Goal: Information Seeking & Learning: Learn about a topic

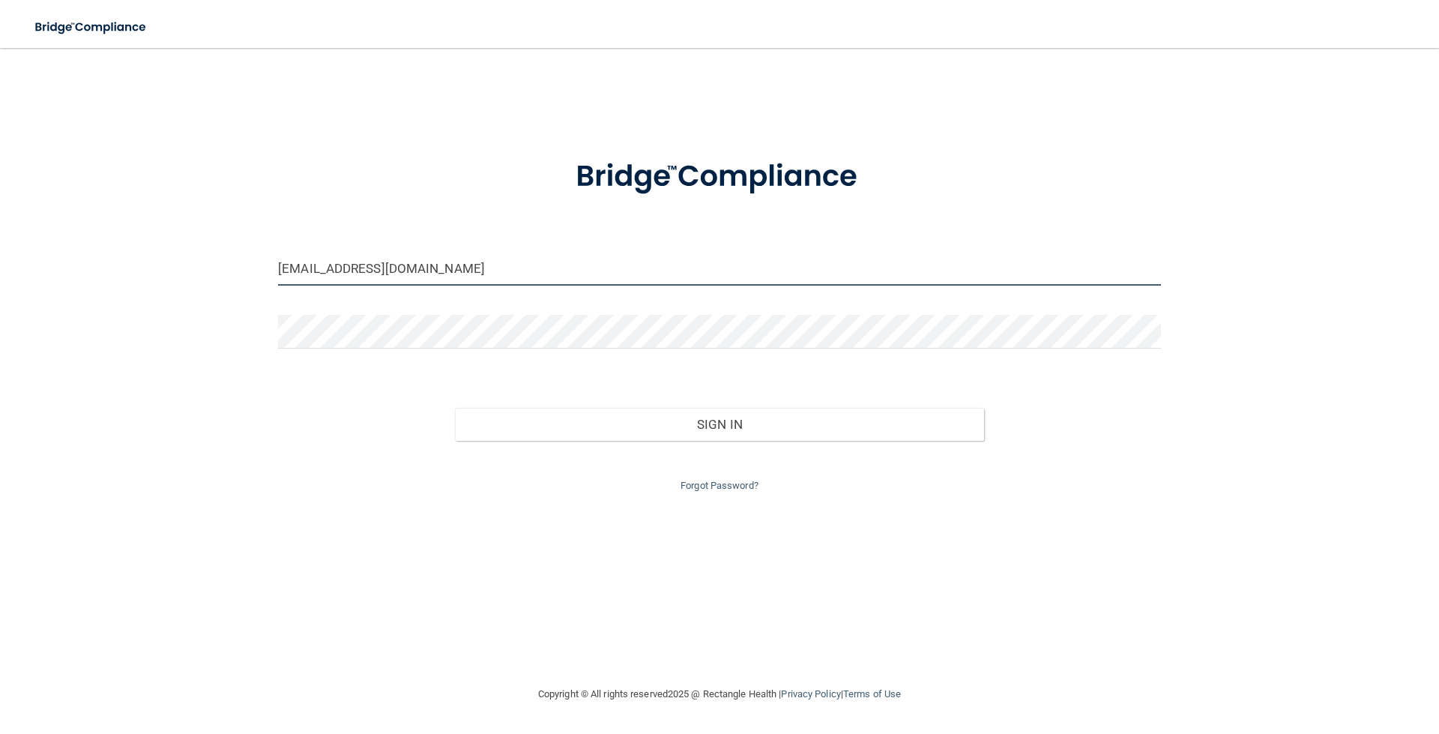
click at [432, 274] on input "bgreeson@chestmedicine.us" at bounding box center [719, 269] width 883 height 34
click at [489, 267] on input "bgreeson@chestmedicine.us" at bounding box center [719, 269] width 883 height 34
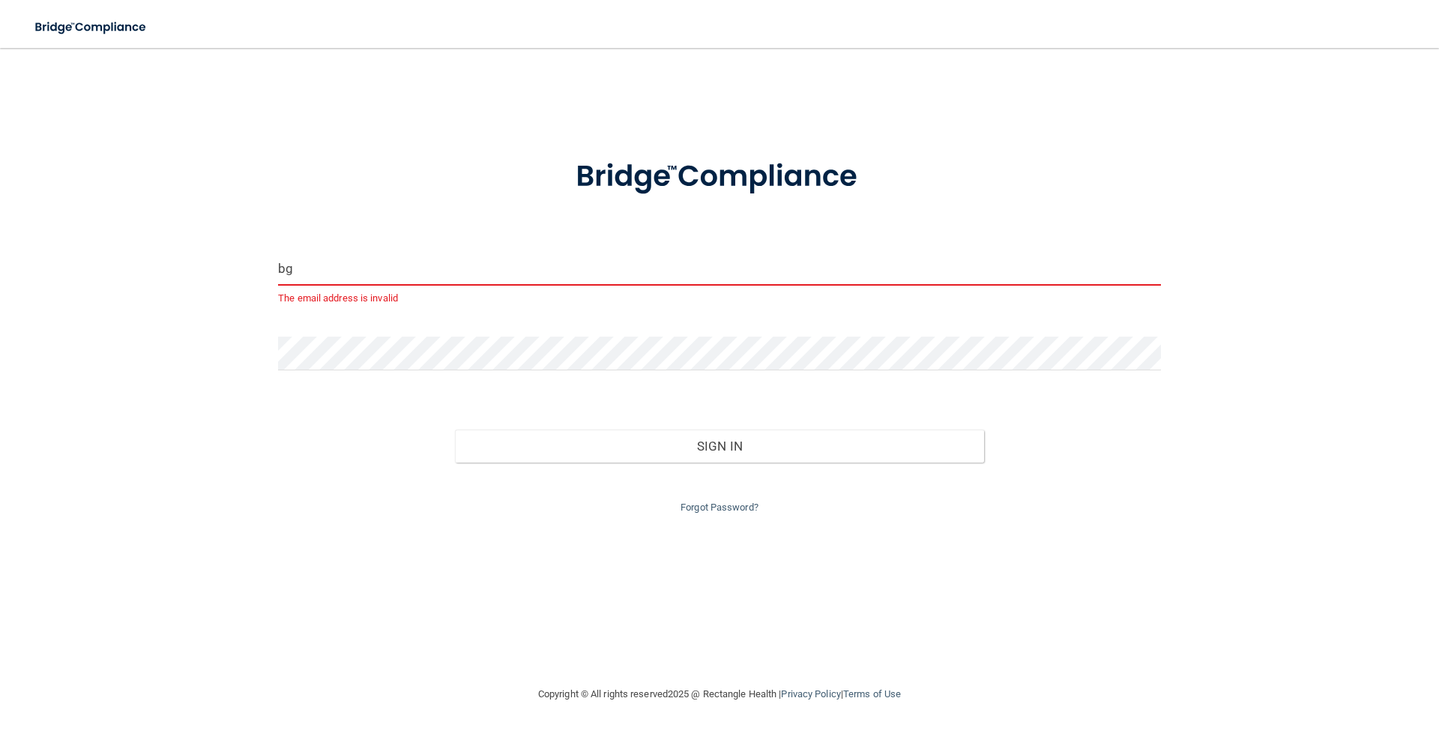
type input "b"
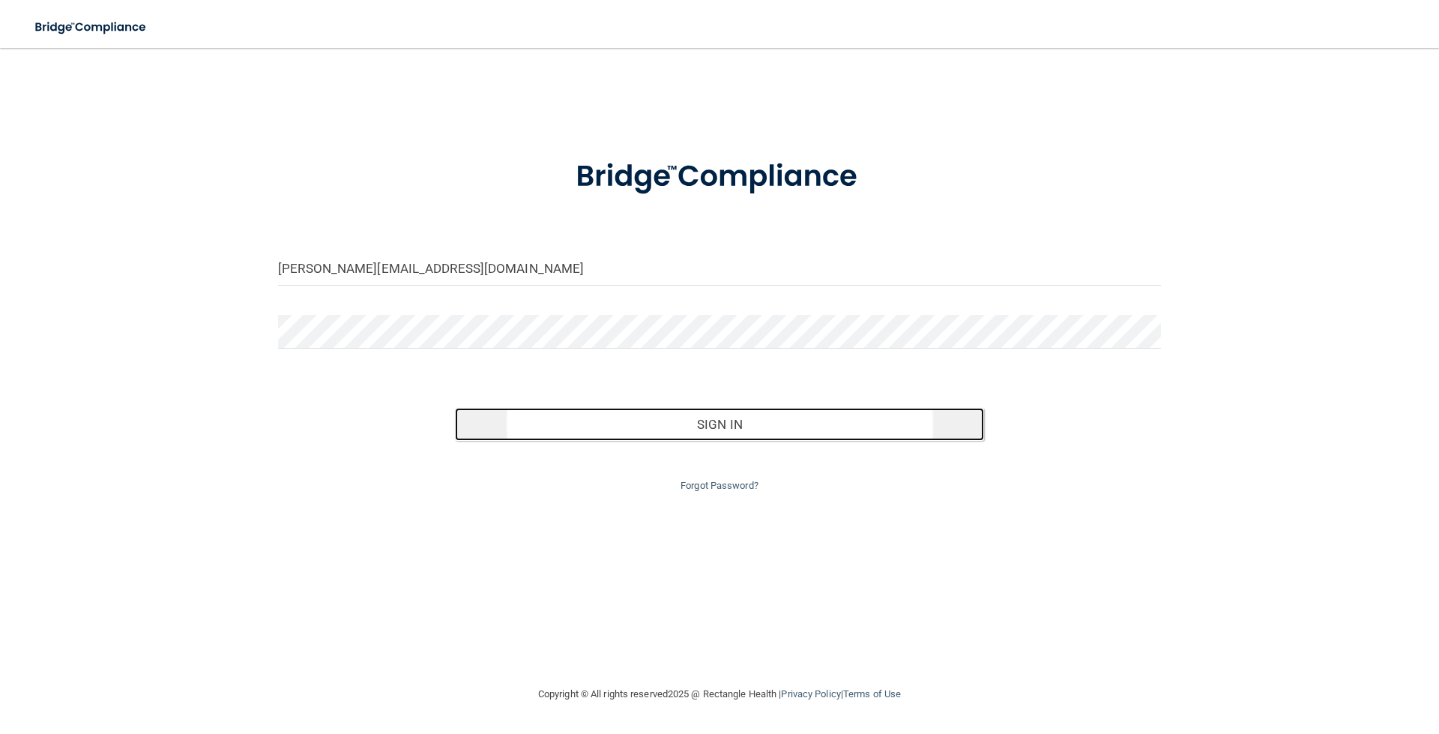
click at [709, 429] on button "Sign In" at bounding box center [720, 424] width 530 height 33
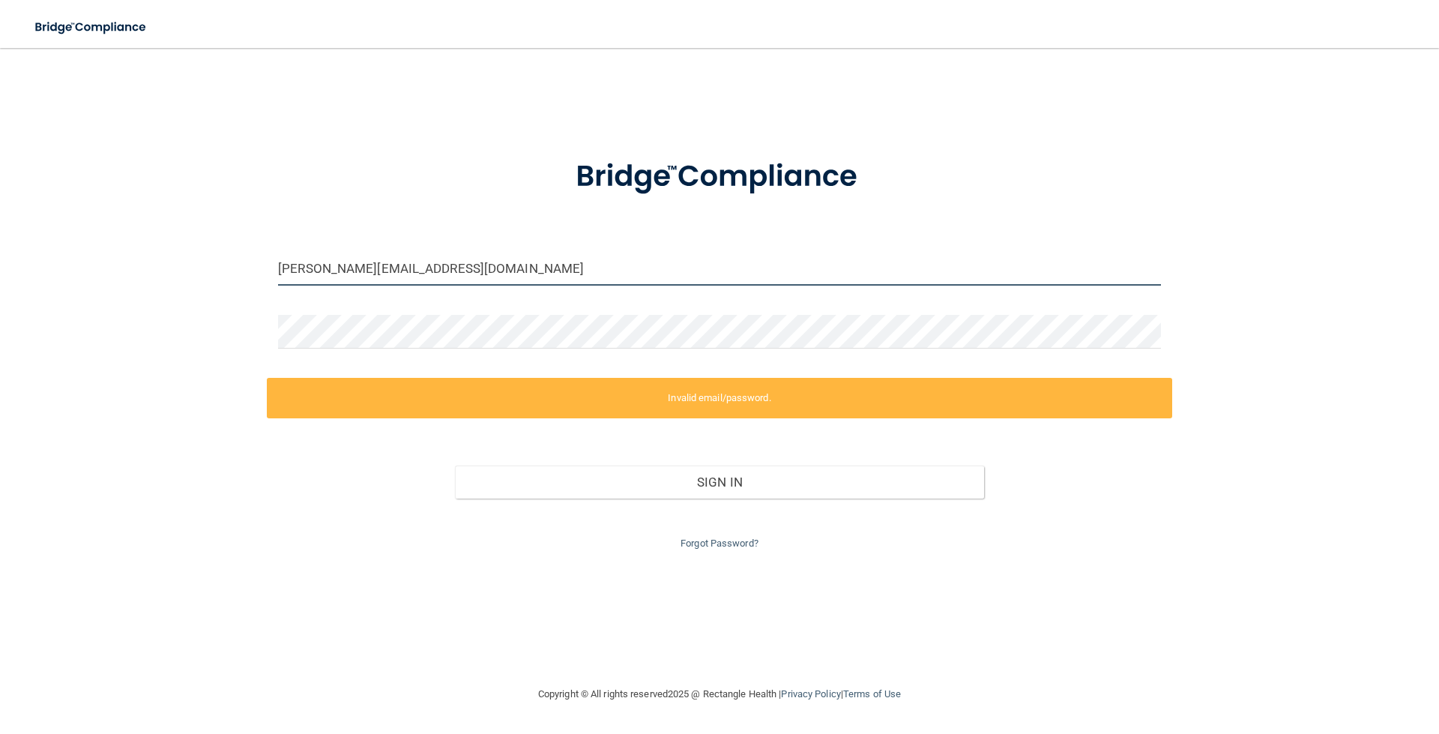
click at [488, 267] on input "[PERSON_NAME][EMAIL_ADDRESS][DOMAIN_NAME]" at bounding box center [719, 269] width 883 height 34
click at [459, 271] on input "[PERSON_NAME][EMAIL_ADDRESS][DOMAIN_NAME]" at bounding box center [719, 269] width 883 height 34
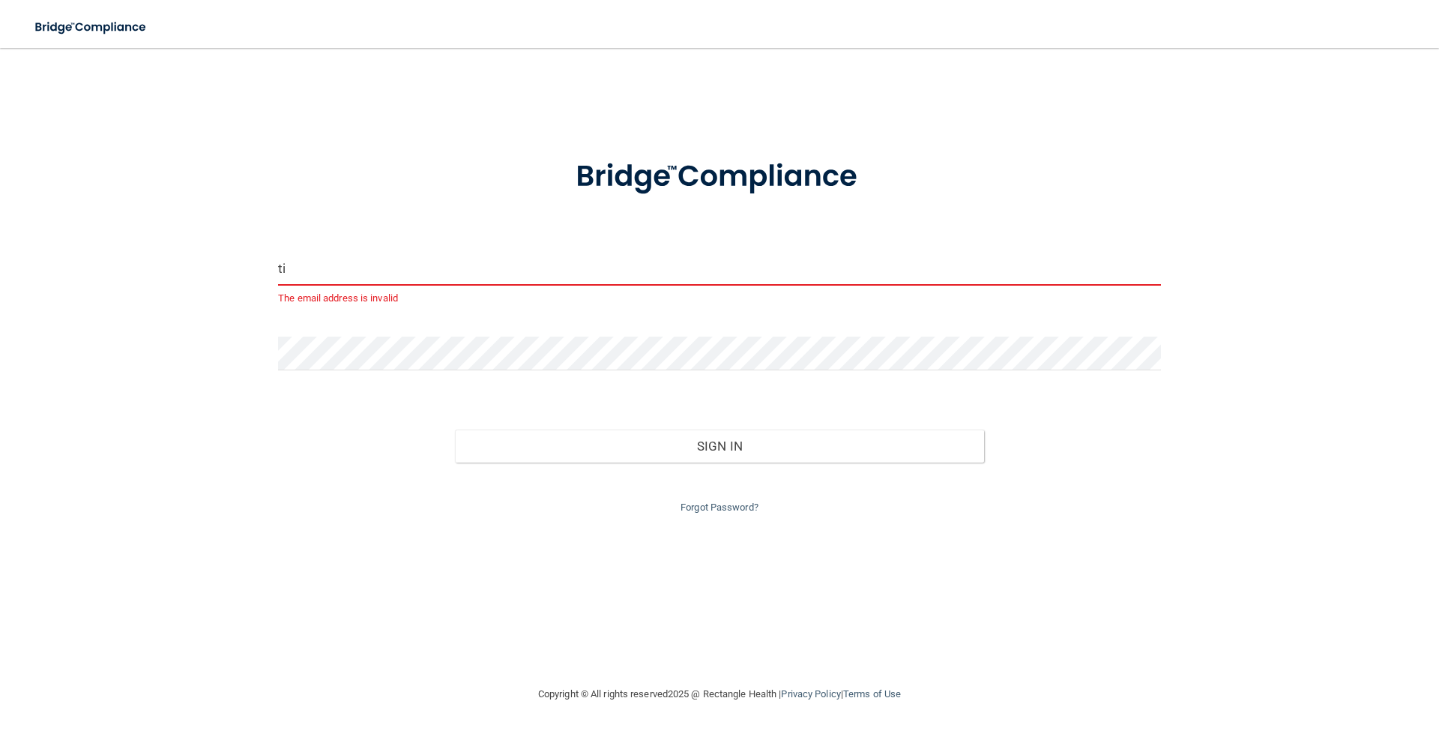
type input "t"
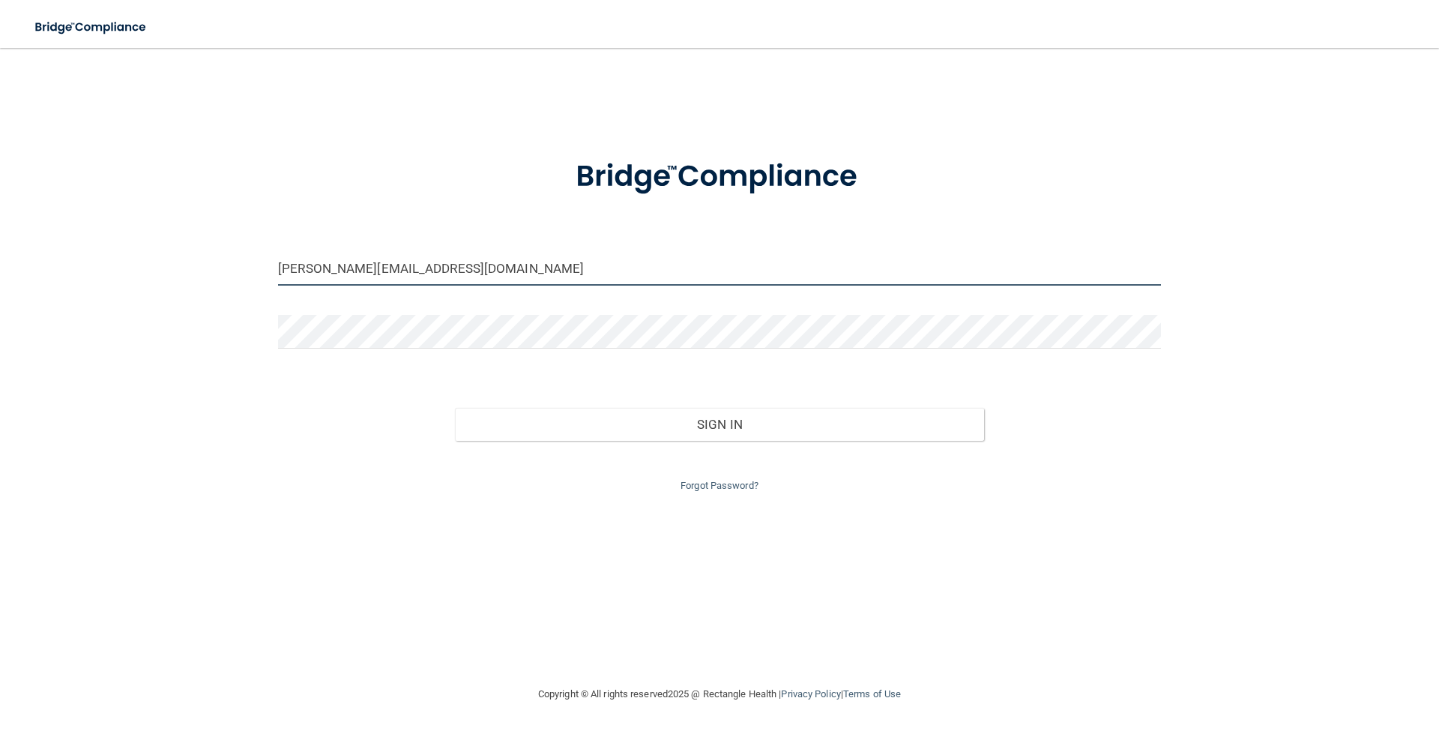
click at [455, 408] on button "Sign In" at bounding box center [720, 424] width 530 height 33
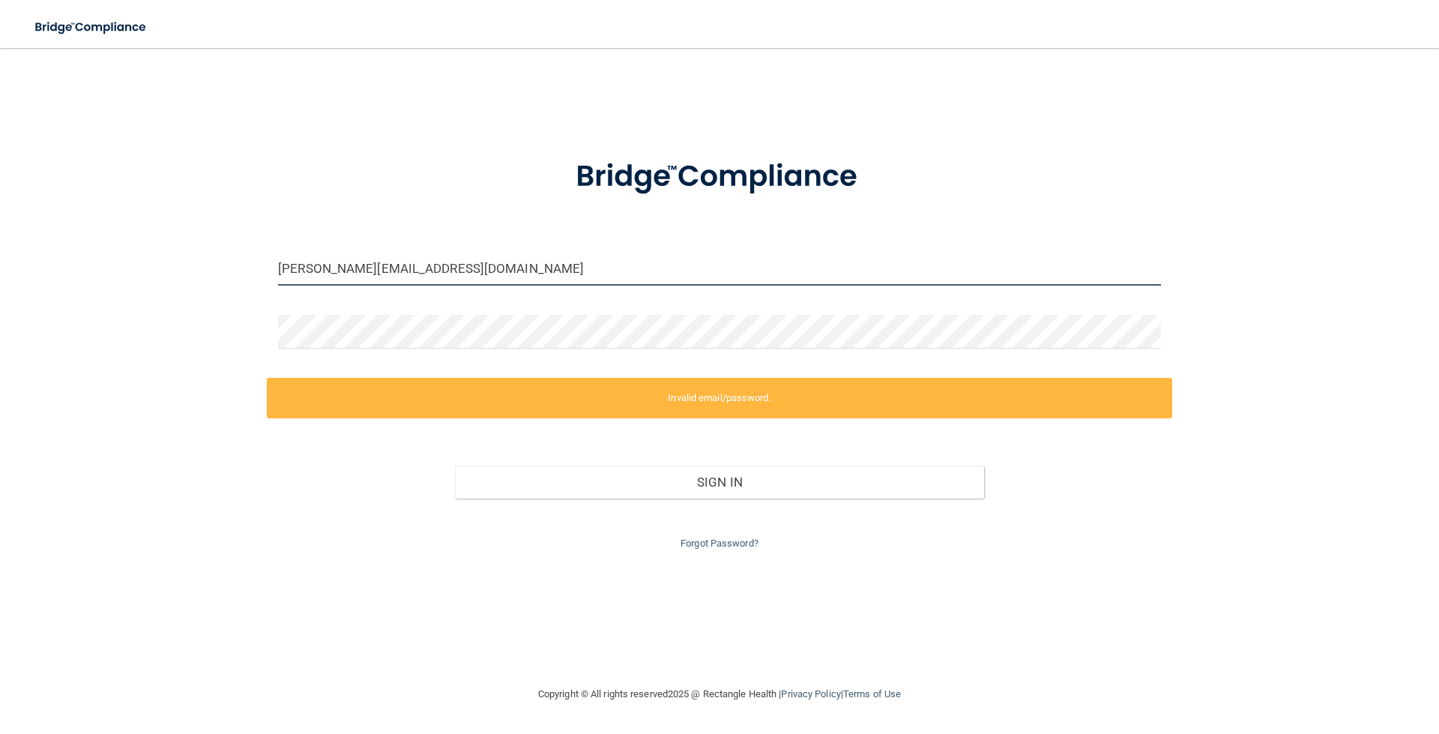
type input "Tina@chestmedicine.us"
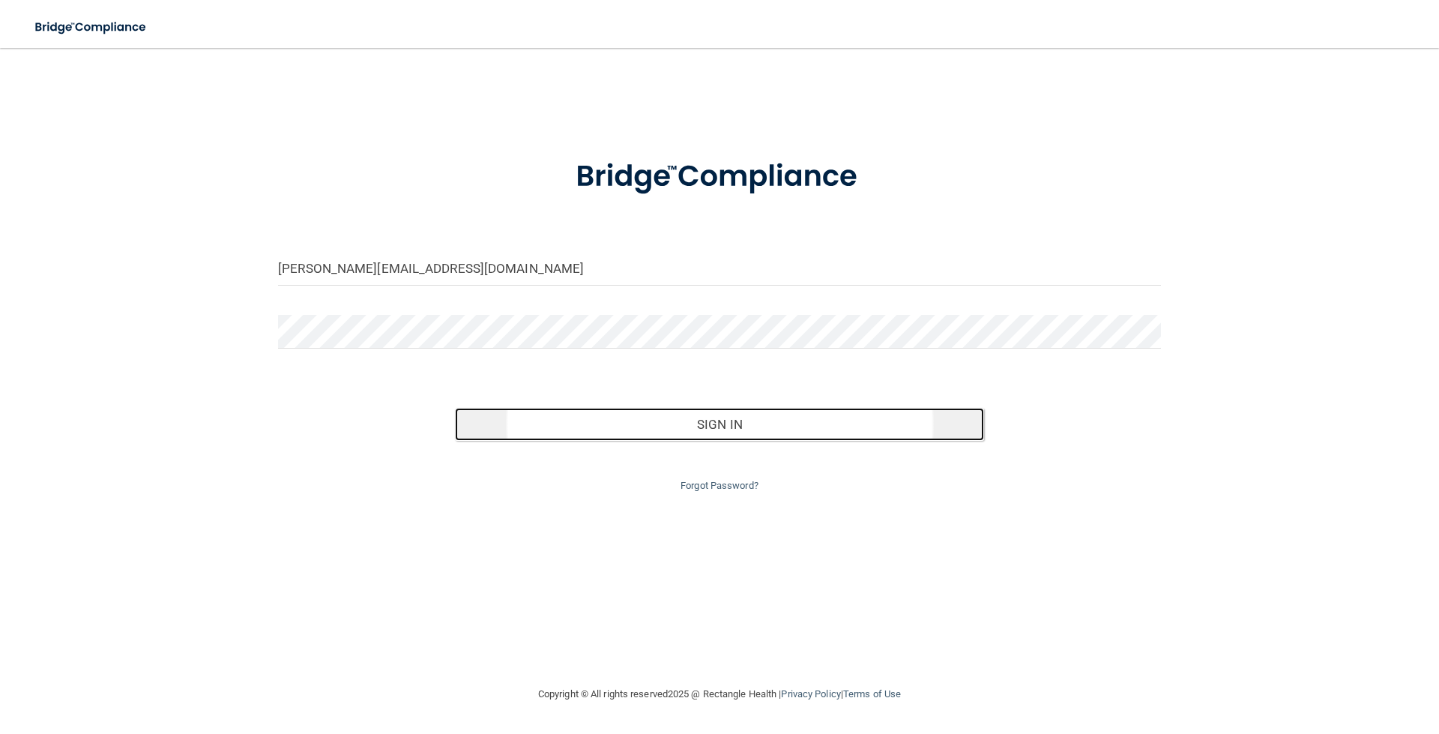
click at [717, 423] on button "Sign In" at bounding box center [720, 424] width 530 height 33
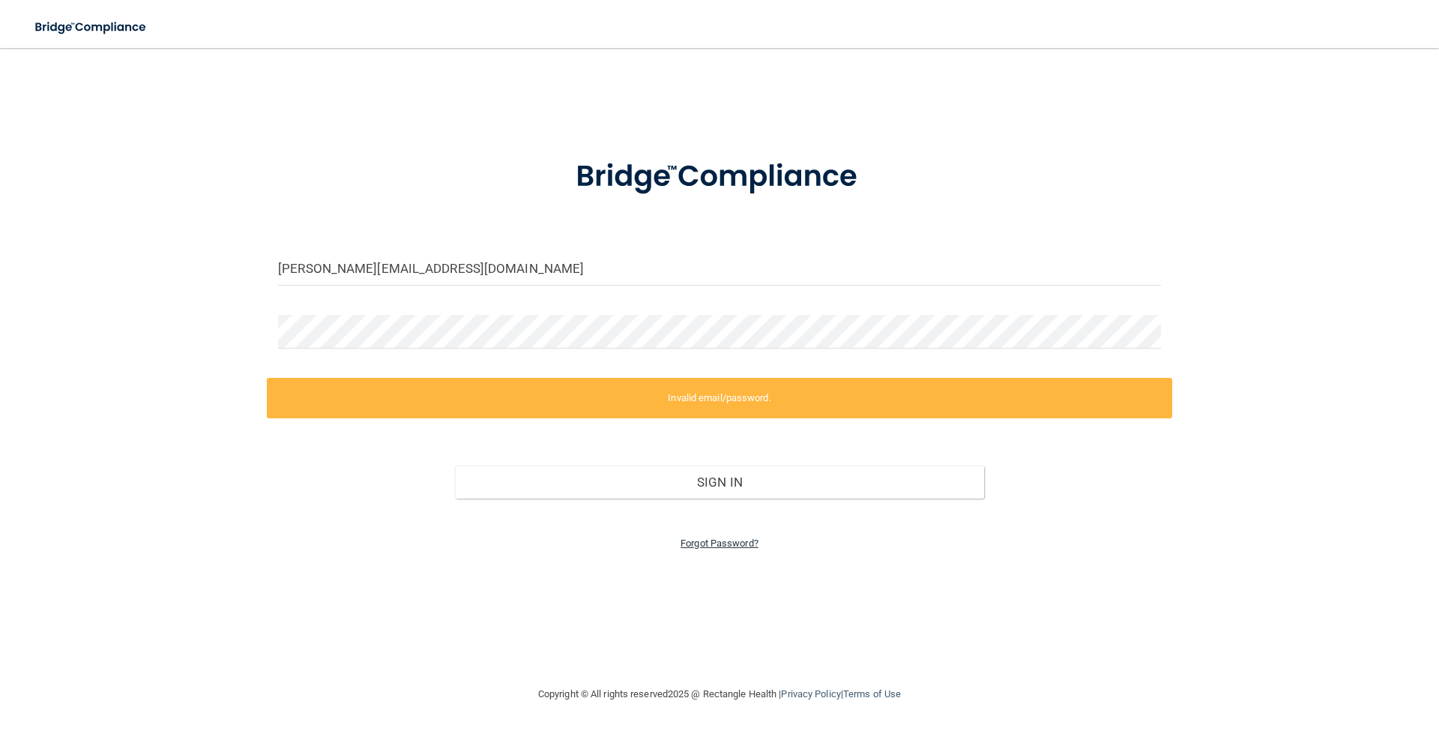
click at [693, 543] on link "Forgot Password?" at bounding box center [719, 542] width 78 height 11
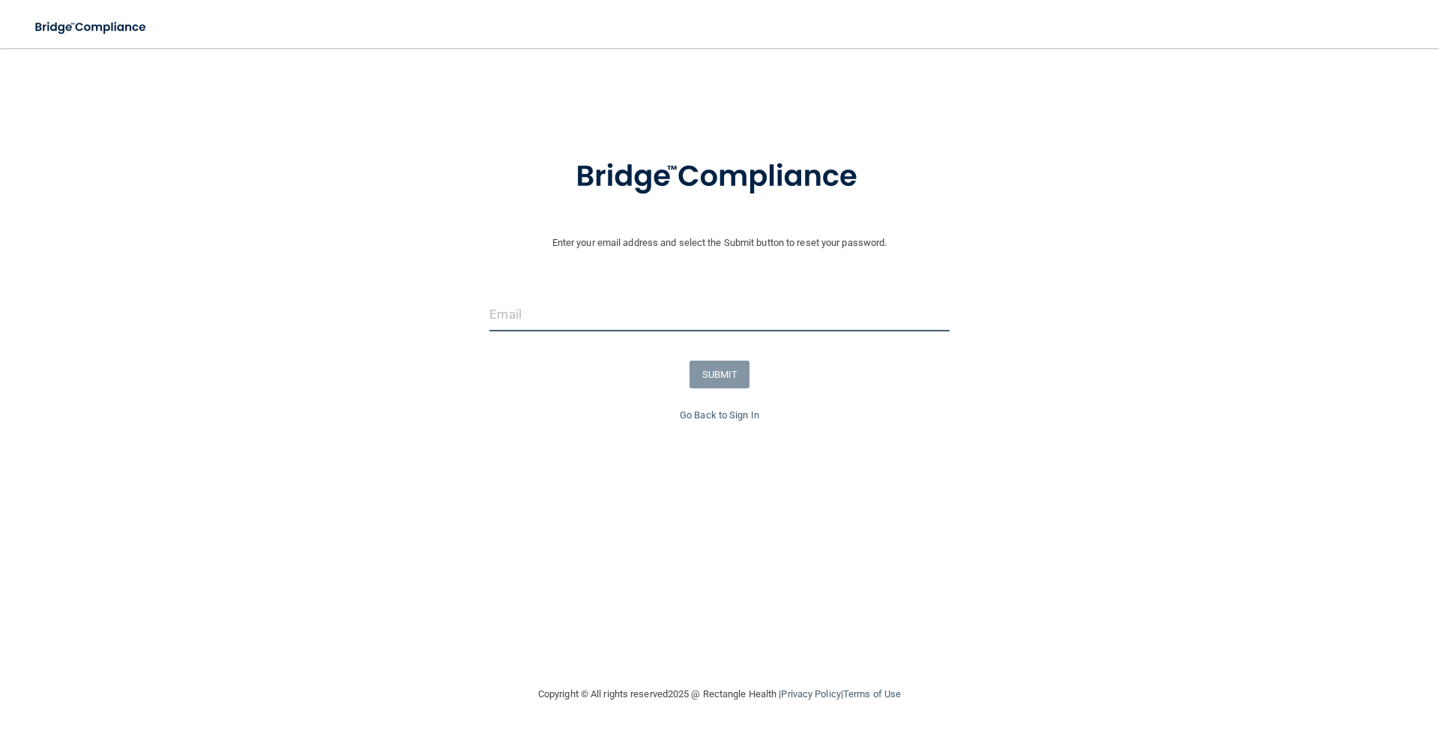
click at [572, 309] on input "email" at bounding box center [718, 314] width 459 height 34
type input "[PERSON_NAME][EMAIL_ADDRESS][DOMAIN_NAME]"
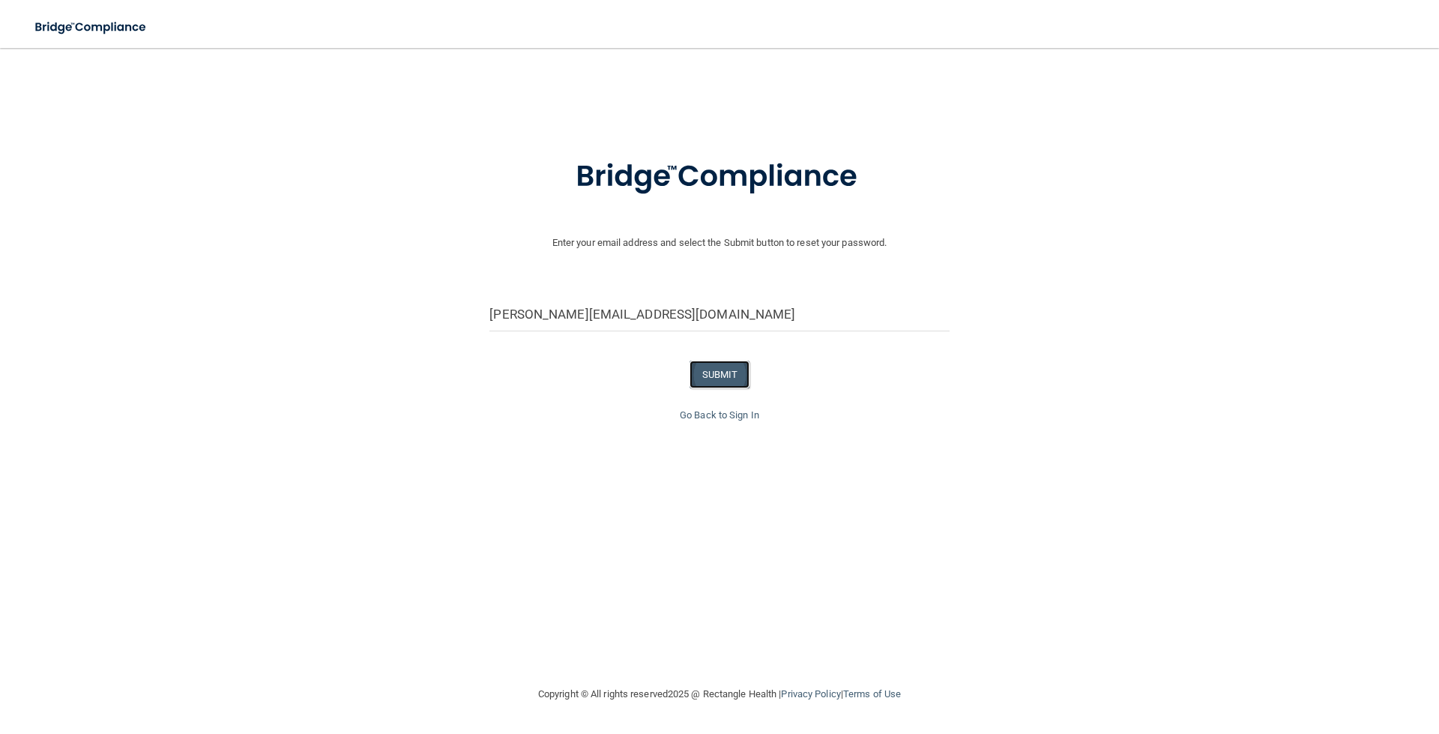
click at [734, 373] on button "SUBMIT" at bounding box center [719, 374] width 61 height 28
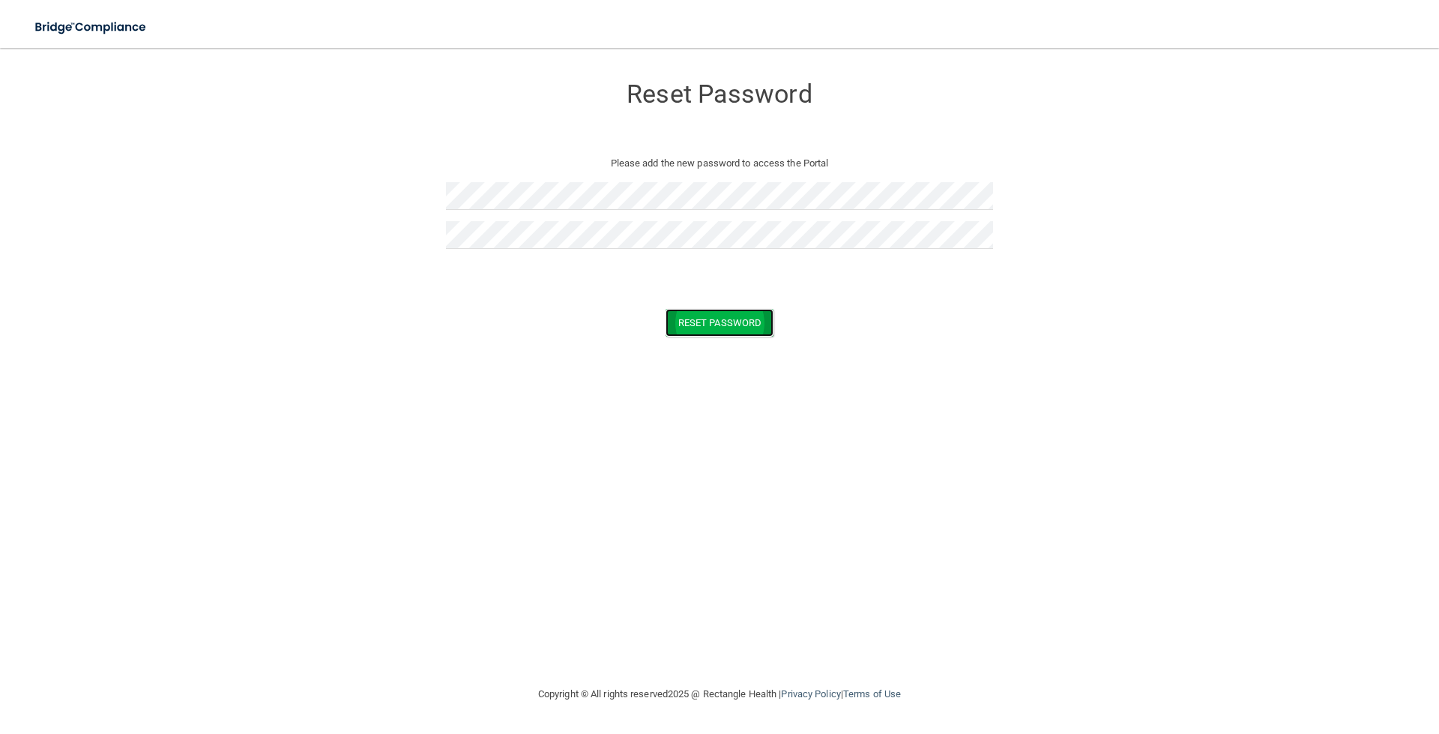
click at [734, 327] on button "Reset Password" at bounding box center [719, 323] width 108 height 28
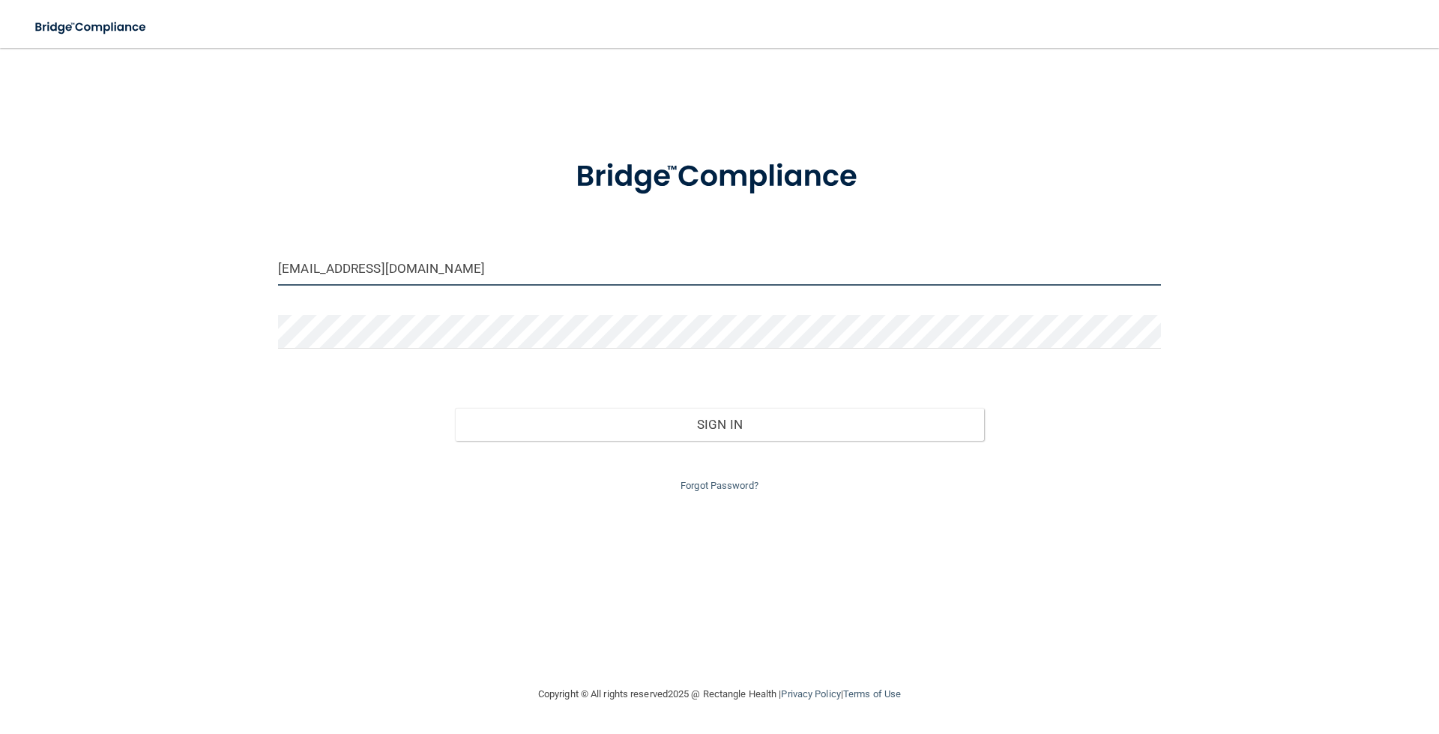
click at [460, 260] on input "bgreeson@chestmedicine.us" at bounding box center [719, 269] width 883 height 34
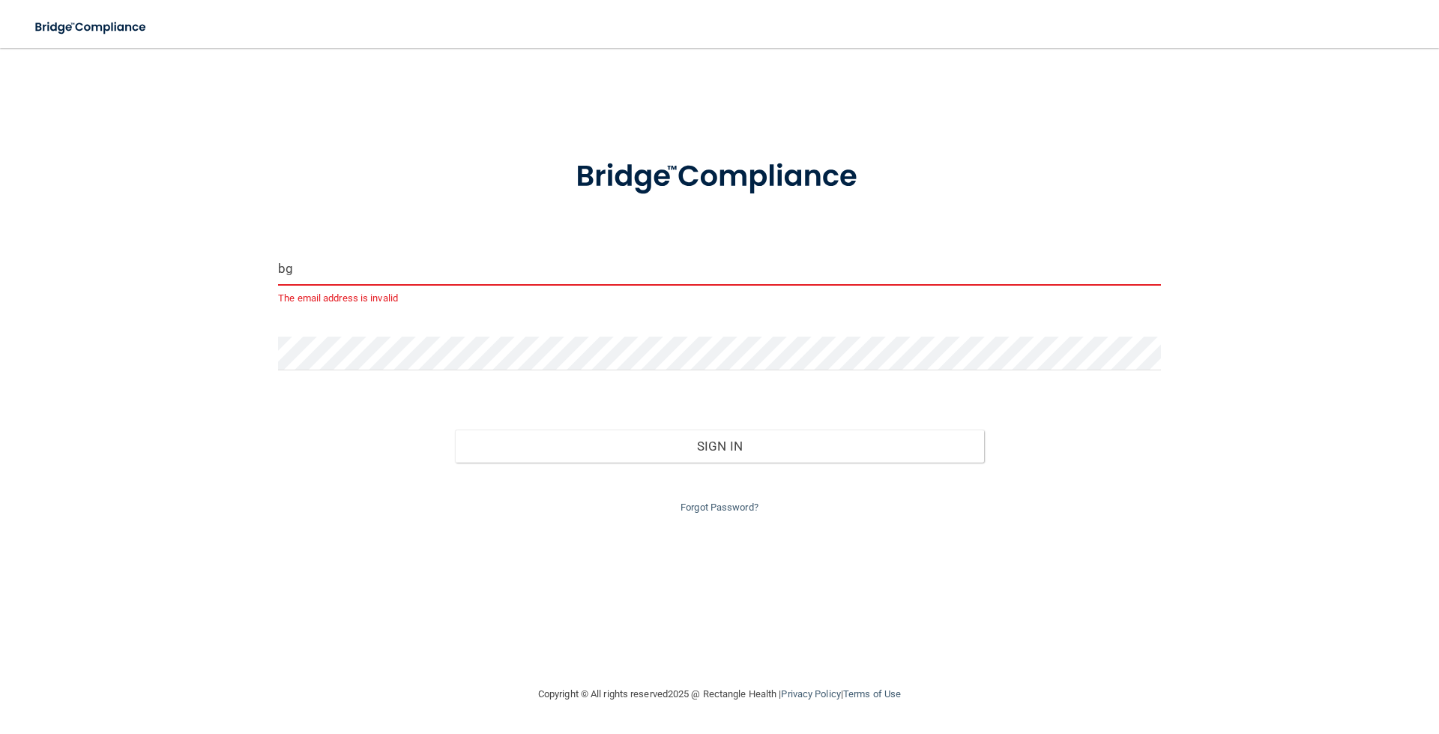
type input "b"
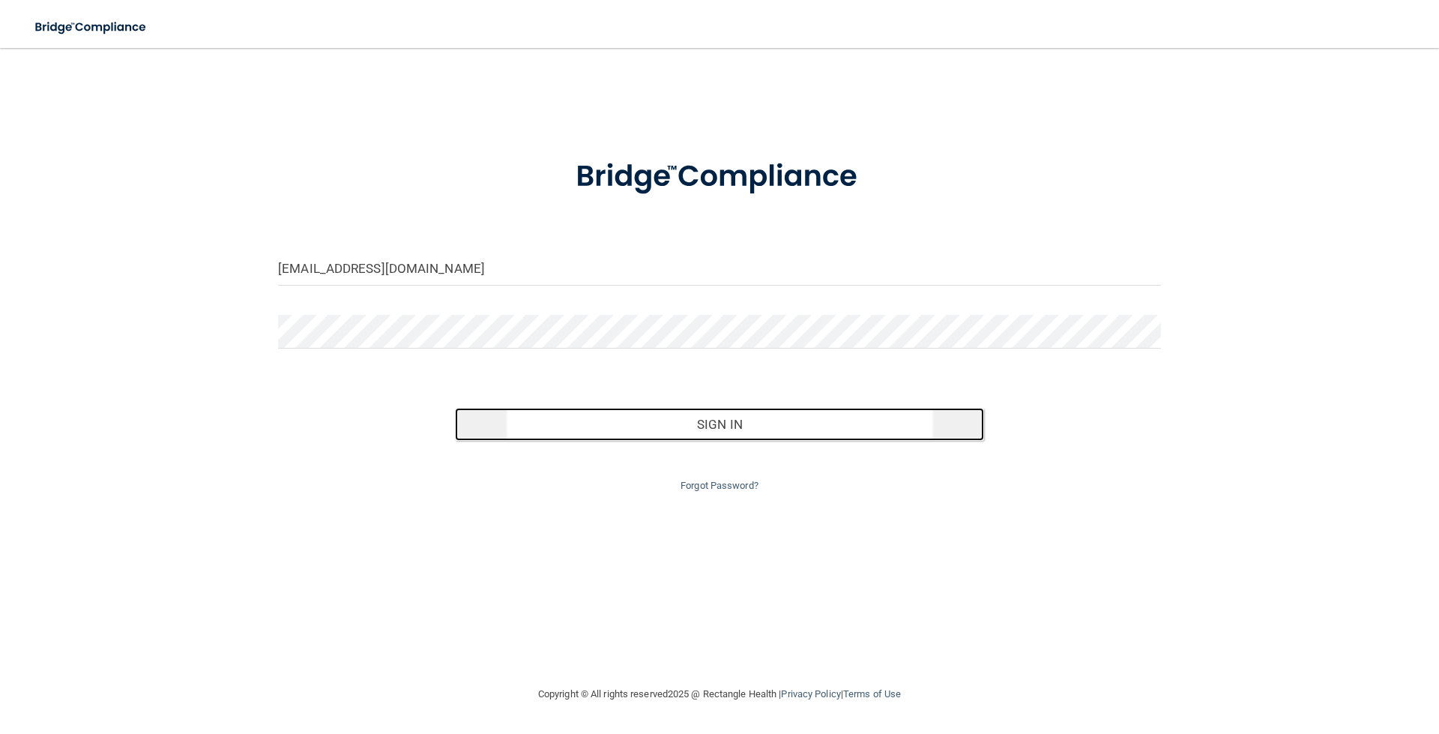
click at [731, 432] on button "Sign In" at bounding box center [720, 424] width 530 height 33
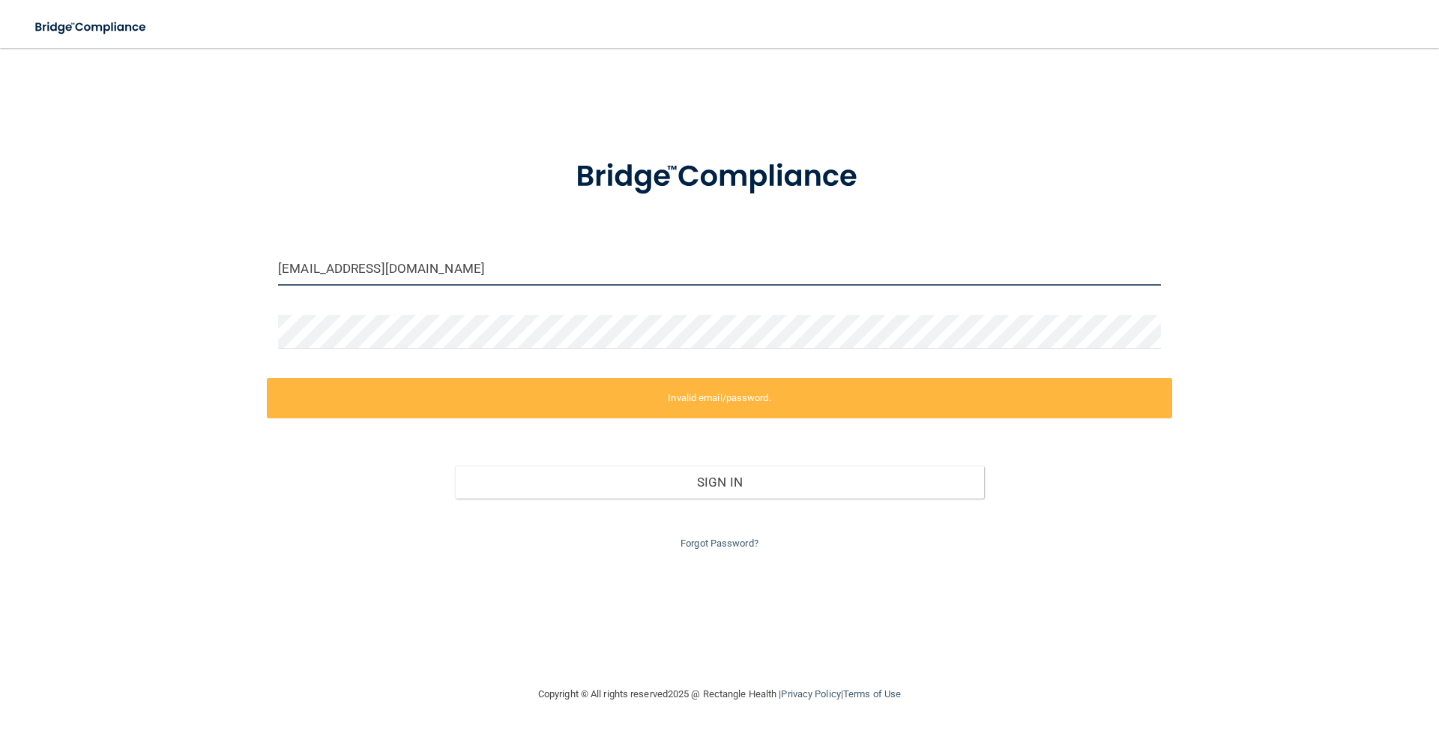
click at [294, 269] on input "tin@chestmedicine.us" at bounding box center [719, 269] width 883 height 34
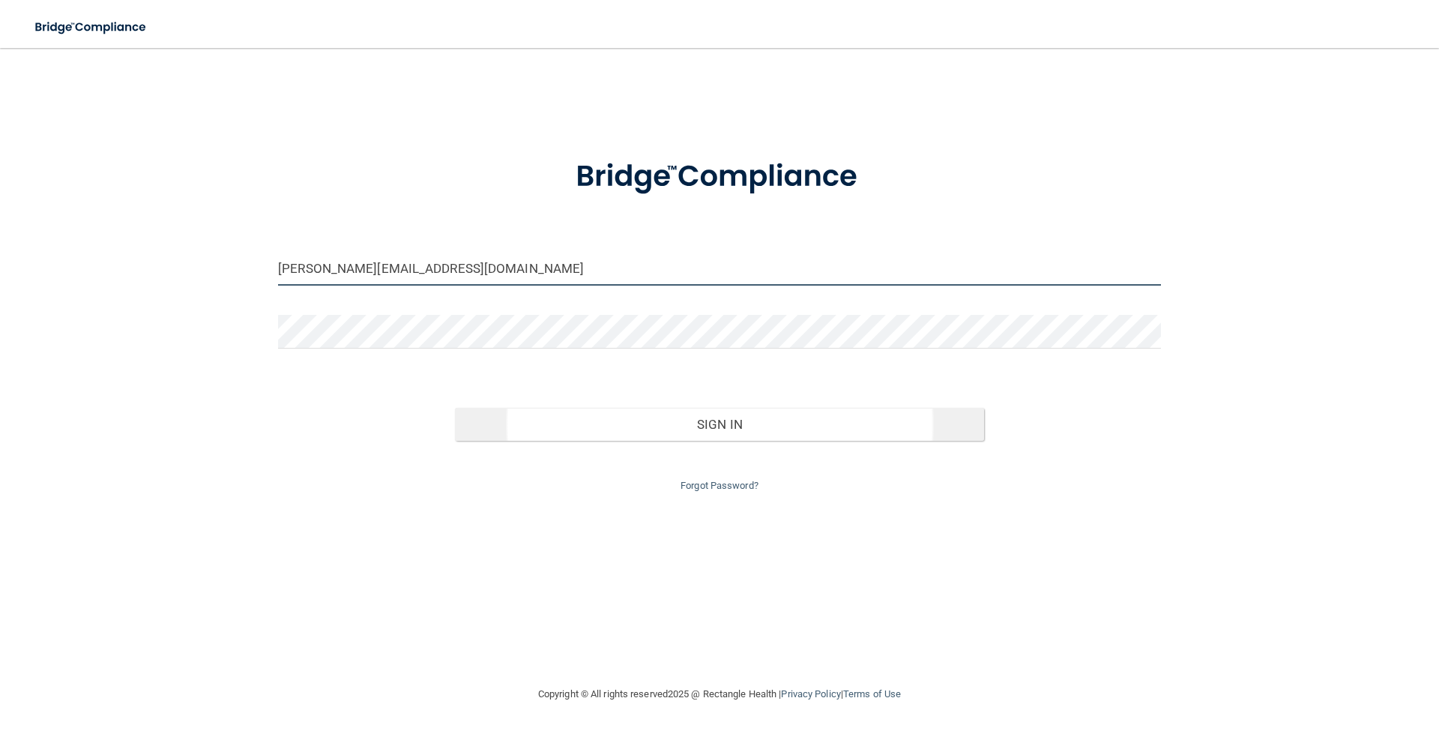
type input "[PERSON_NAME][EMAIL_ADDRESS][DOMAIN_NAME]"
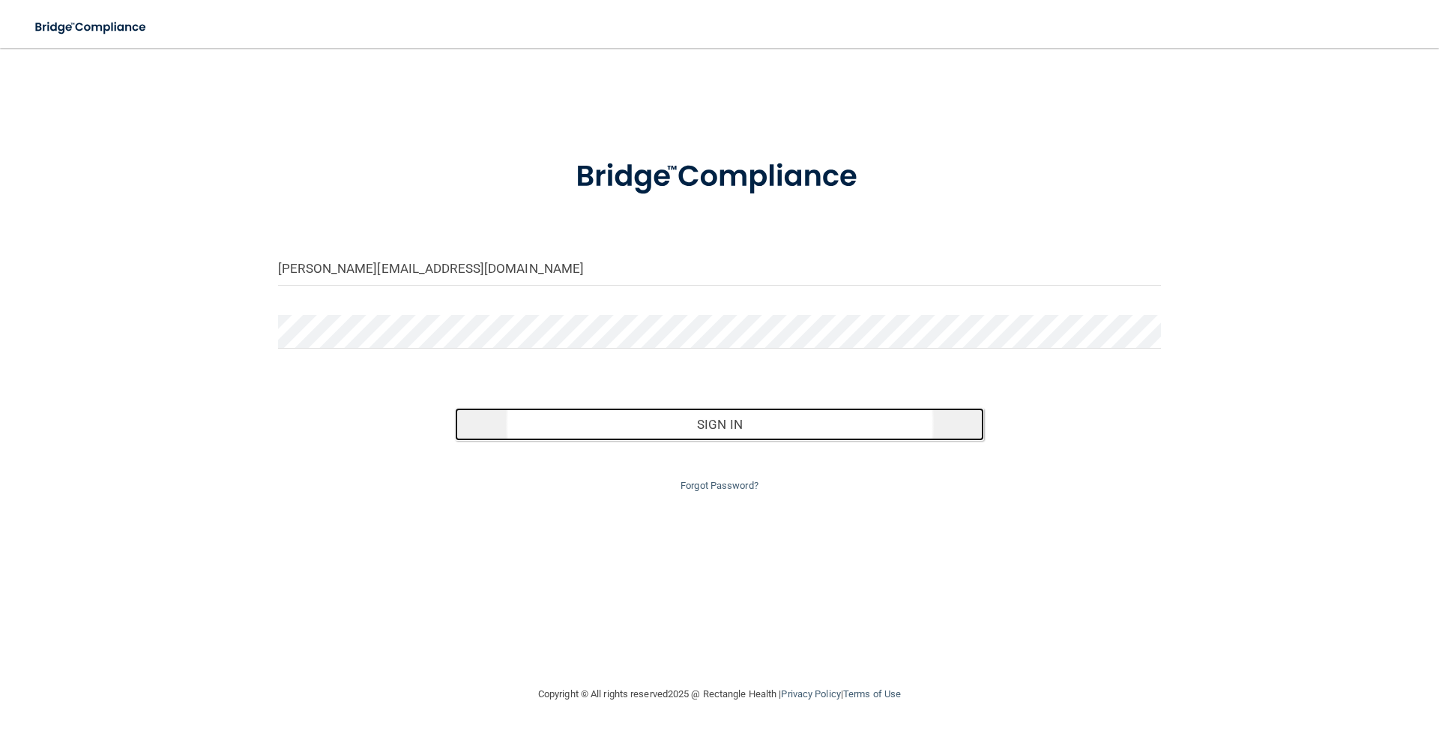
click at [727, 426] on button "Sign In" at bounding box center [720, 424] width 530 height 33
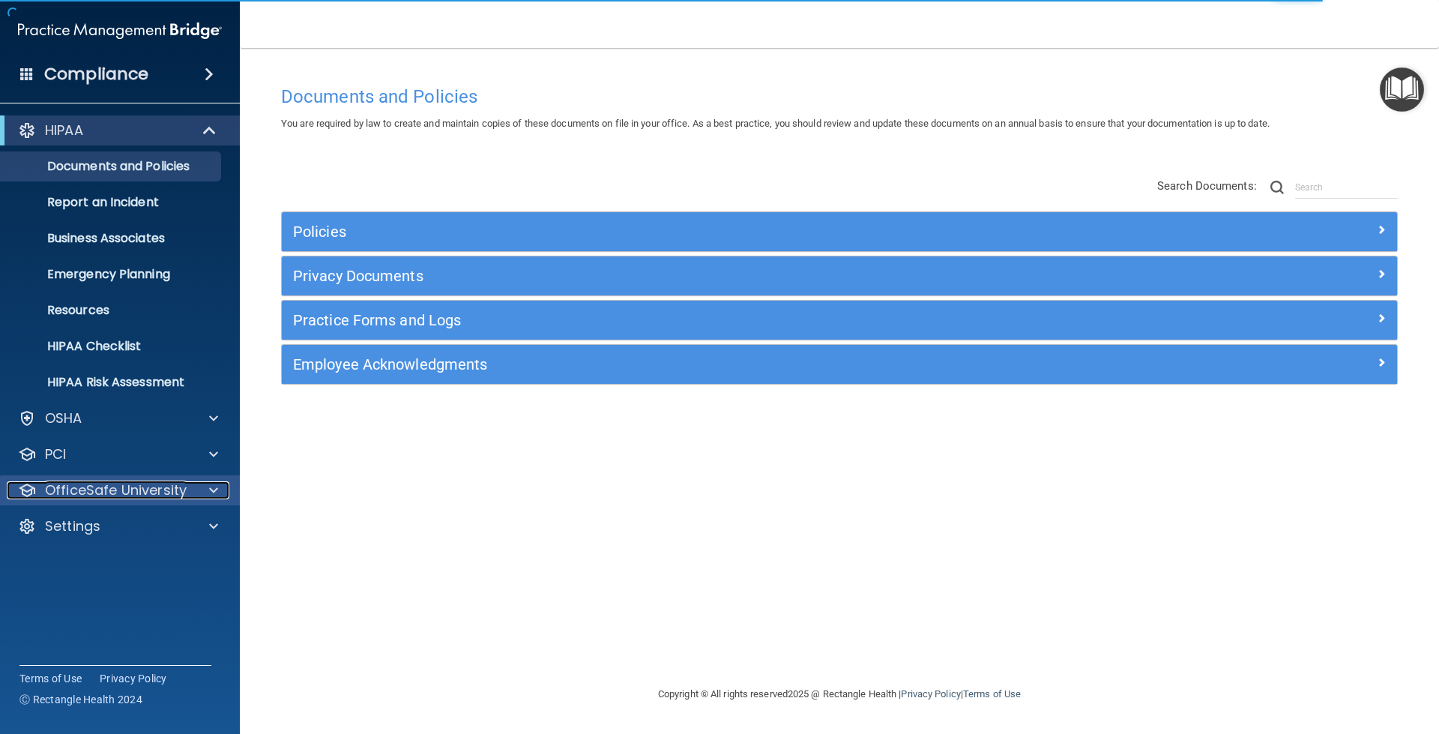
click at [73, 487] on p "OfficeSafe University" at bounding box center [116, 490] width 142 height 18
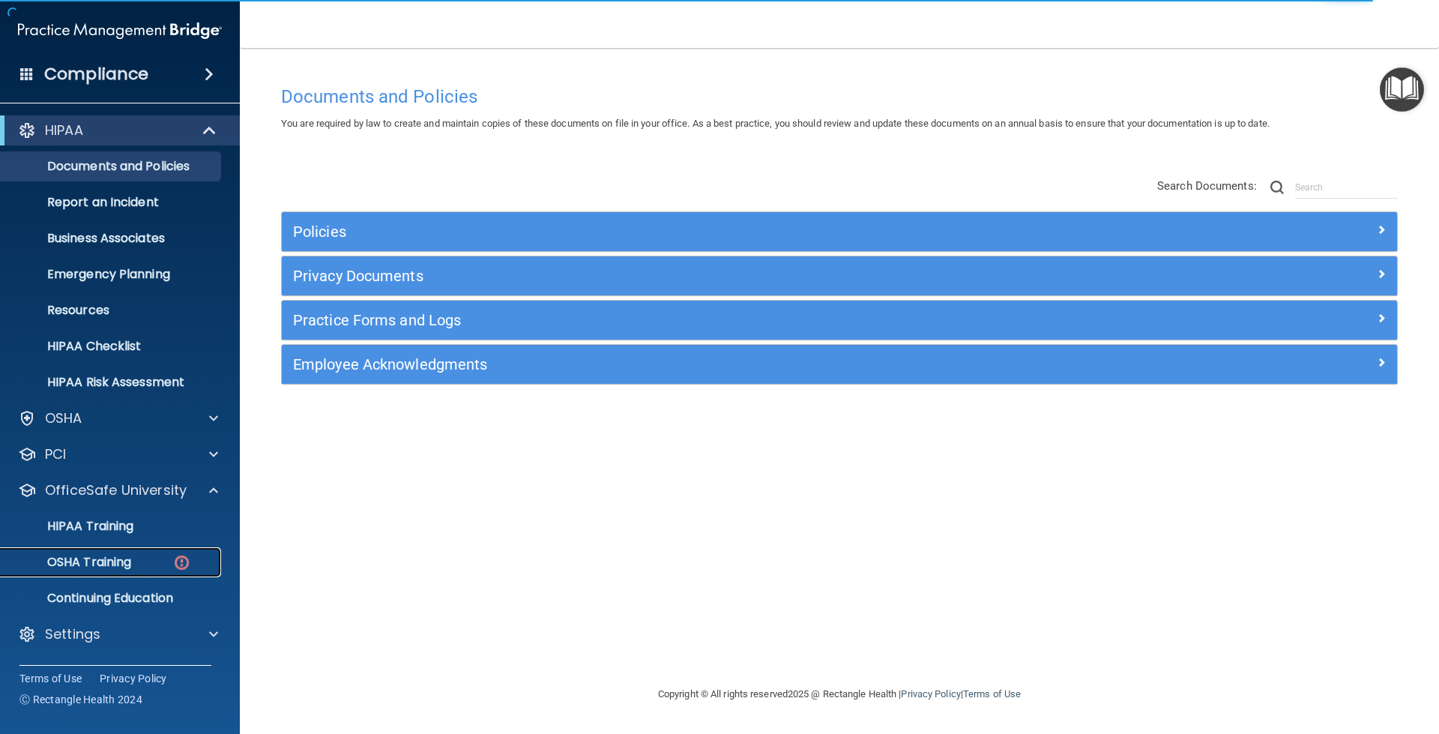
click at [97, 563] on p "OSHA Training" at bounding box center [70, 561] width 121 height 15
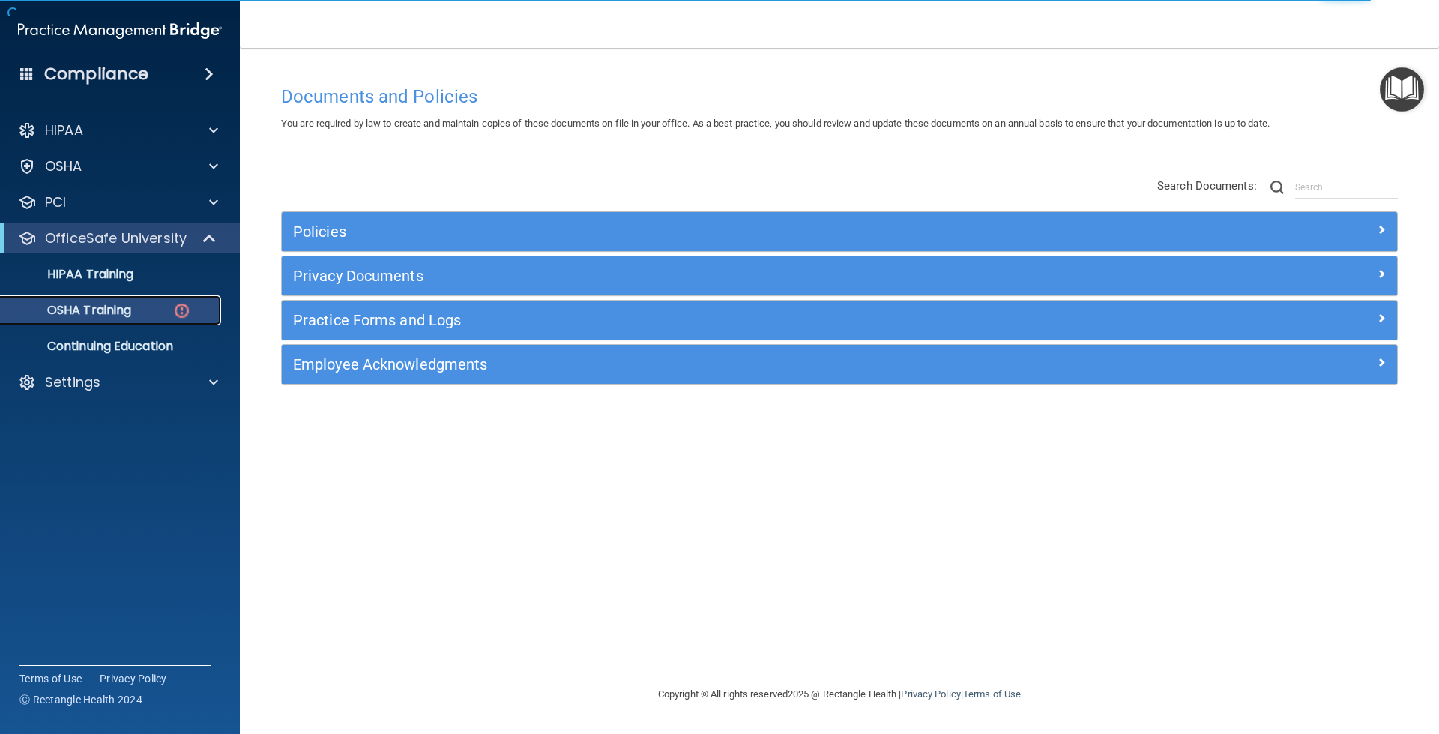
click at [180, 313] on img at bounding box center [181, 310] width 19 height 19
click at [74, 307] on p "OSHA Training" at bounding box center [70, 310] width 121 height 15
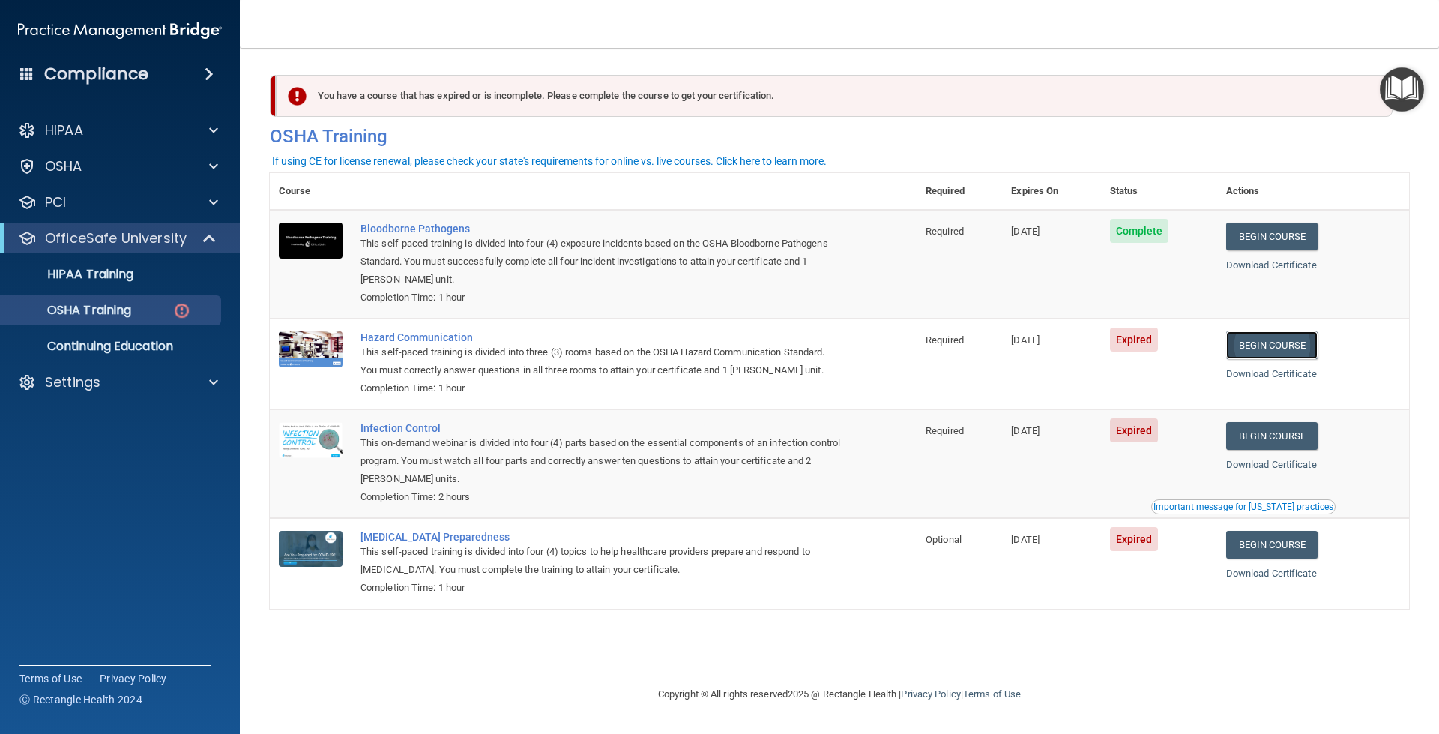
click at [1271, 342] on link "Begin Course" at bounding box center [1271, 345] width 91 height 28
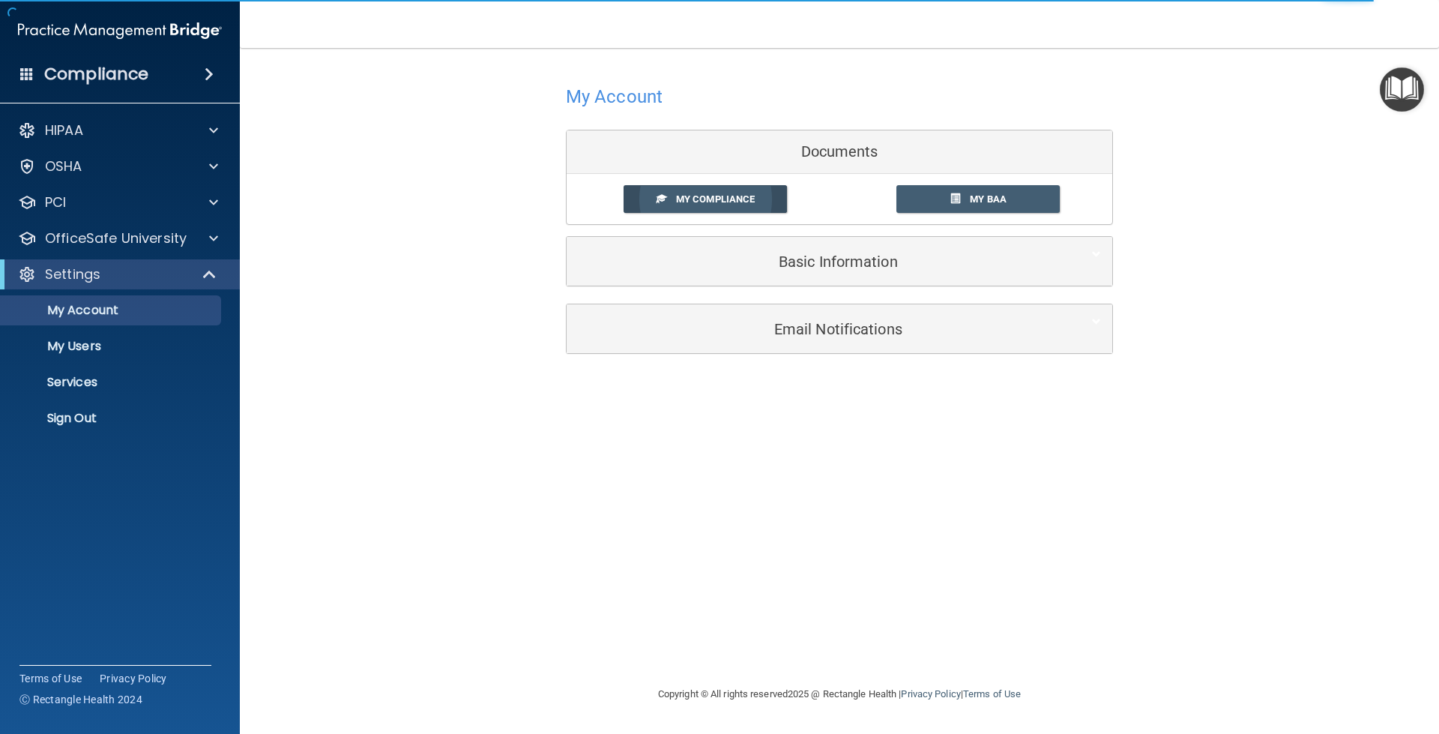
click at [681, 202] on span "My Compliance" at bounding box center [715, 198] width 79 height 11
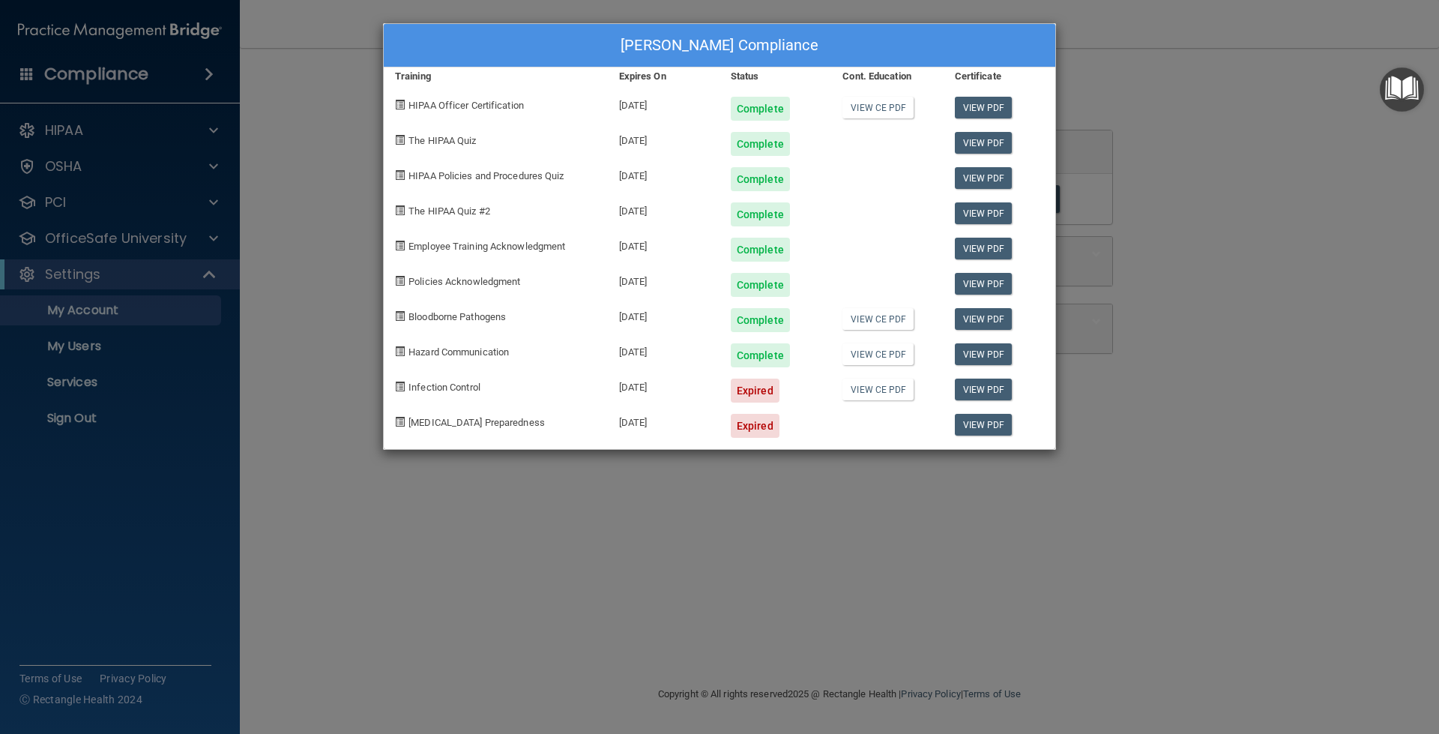
click at [1335, 121] on div "Tina Warner's Compliance Training Expires On Status Cont. Education Certificate…" at bounding box center [719, 367] width 1439 height 734
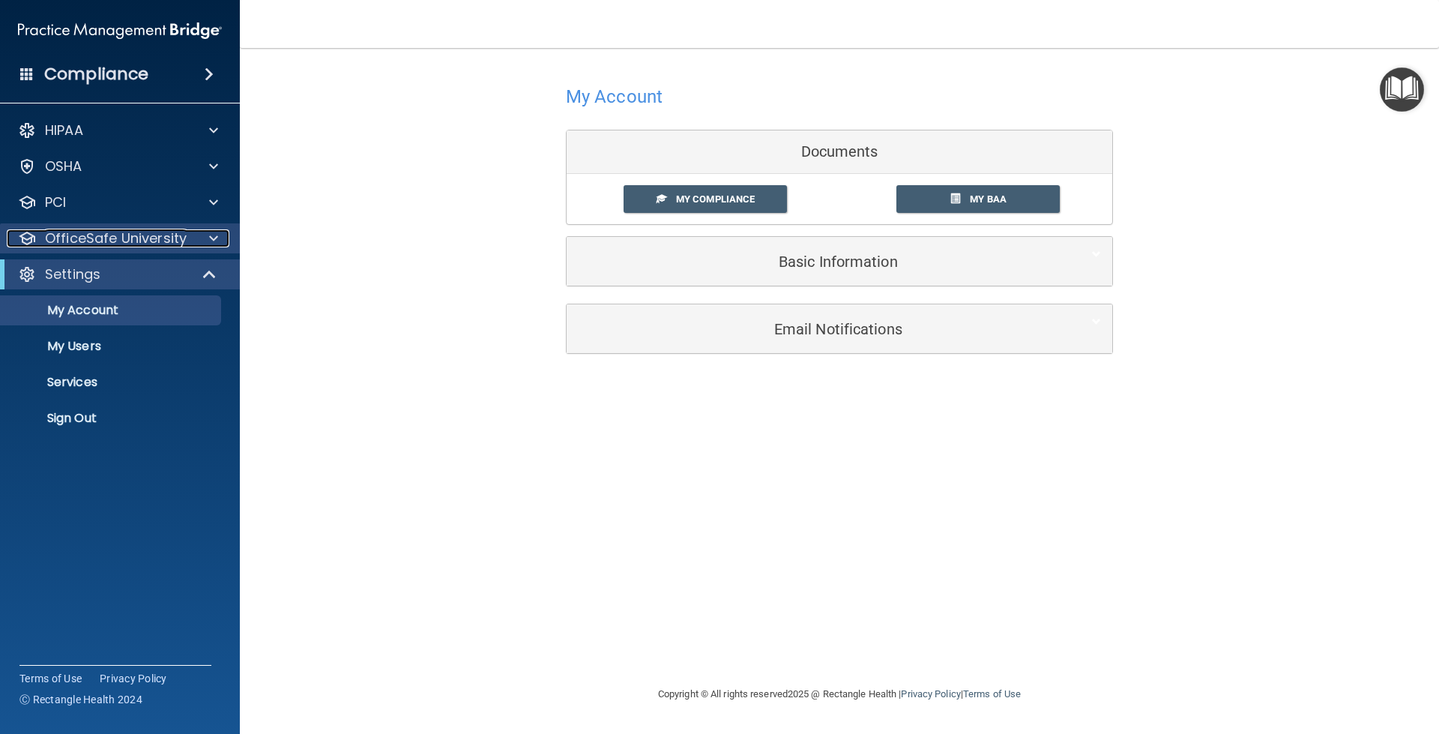
click at [72, 241] on p "OfficeSafe University" at bounding box center [116, 238] width 142 height 18
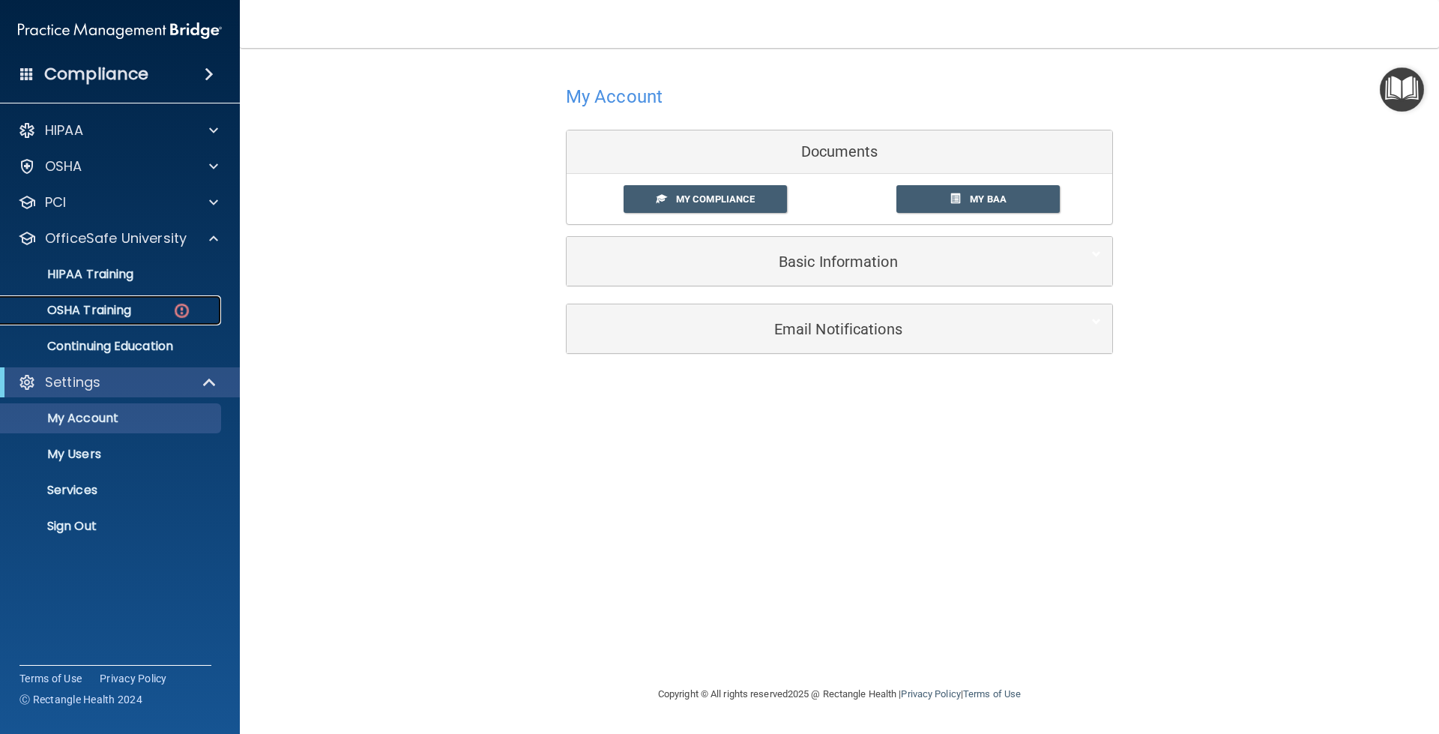
click at [87, 313] on p "OSHA Training" at bounding box center [70, 310] width 121 height 15
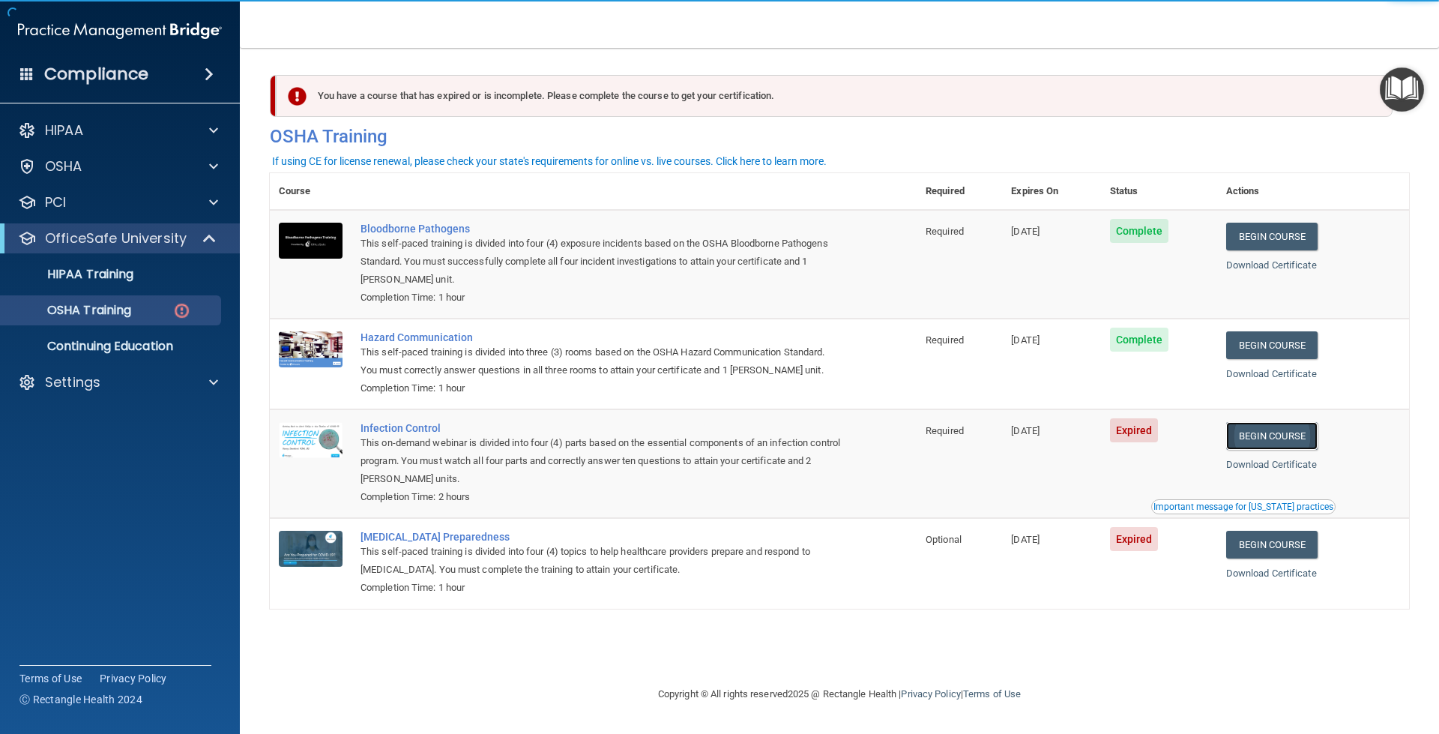
click at [1281, 436] on link "Begin Course" at bounding box center [1271, 436] width 91 height 28
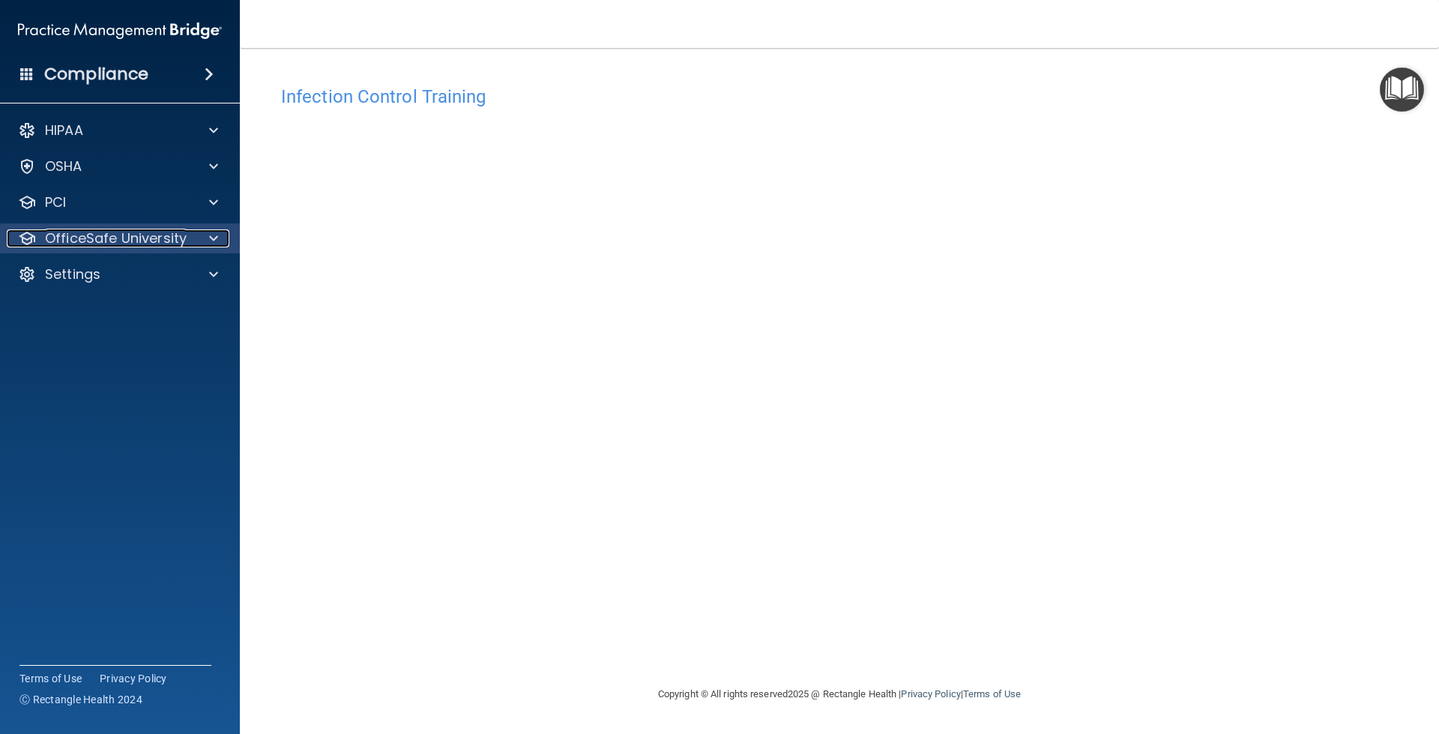
click at [79, 233] on p "OfficeSafe University" at bounding box center [116, 238] width 142 height 18
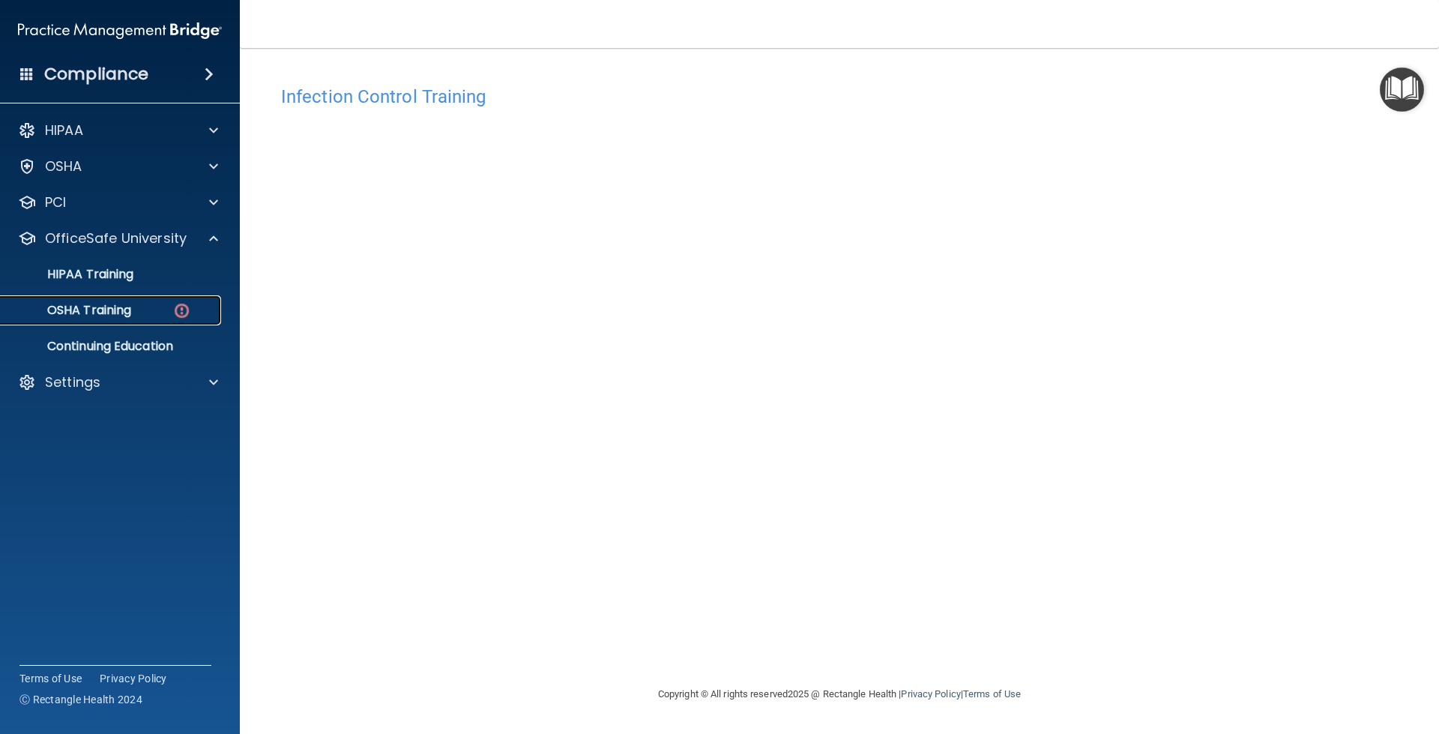
click at [88, 308] on p "OSHA Training" at bounding box center [70, 310] width 121 height 15
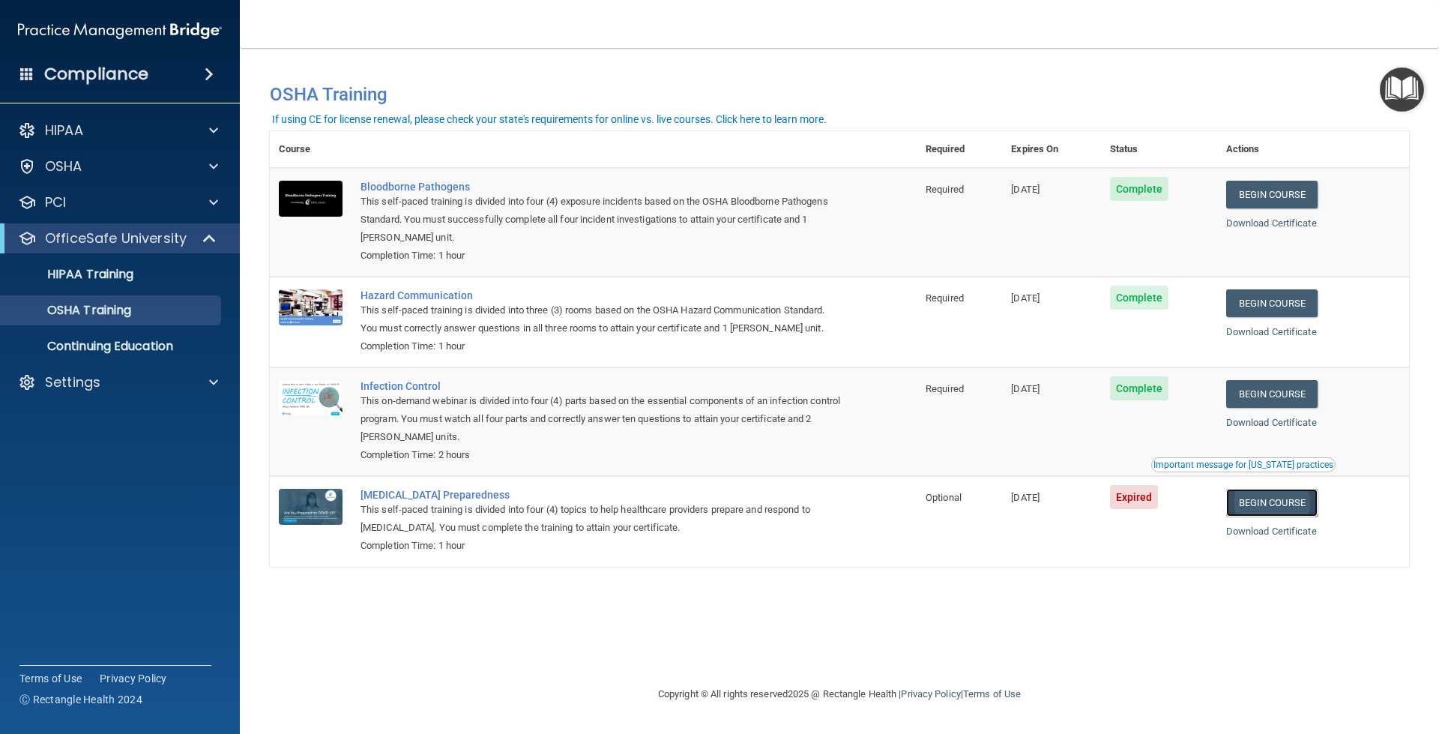
click at [1284, 500] on link "Begin Course" at bounding box center [1271, 503] width 91 height 28
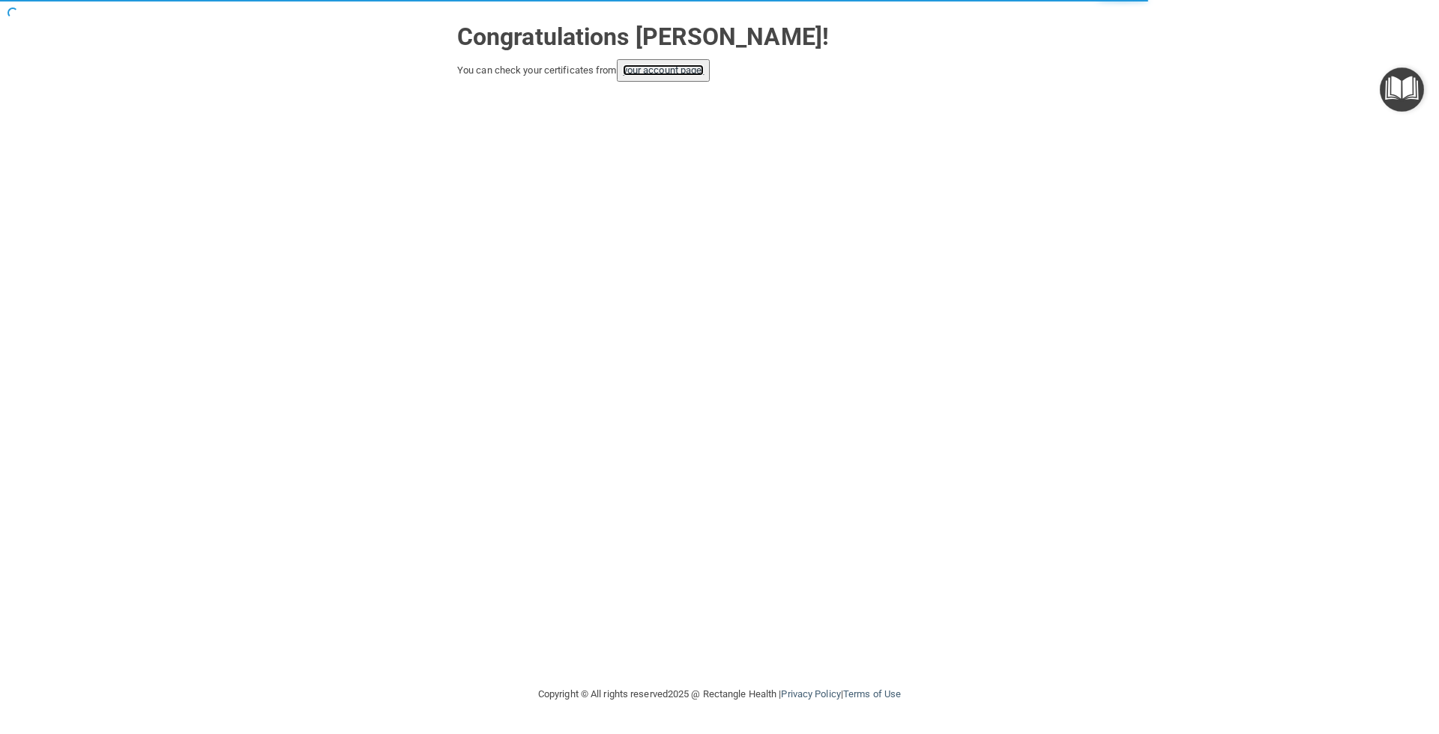
click at [646, 70] on link "your account page!" at bounding box center [664, 69] width 82 height 11
